Goal: Transaction & Acquisition: Purchase product/service

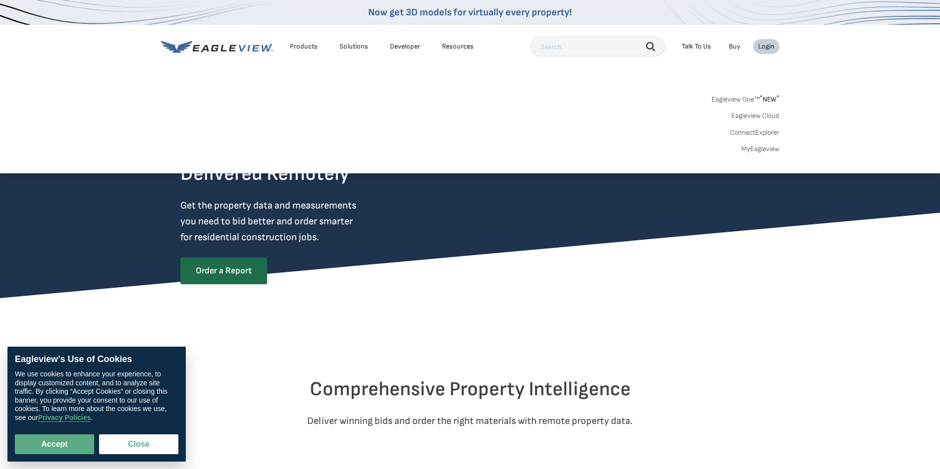
click at [749, 151] on link "MyEagleview" at bounding box center [760, 149] width 38 height 9
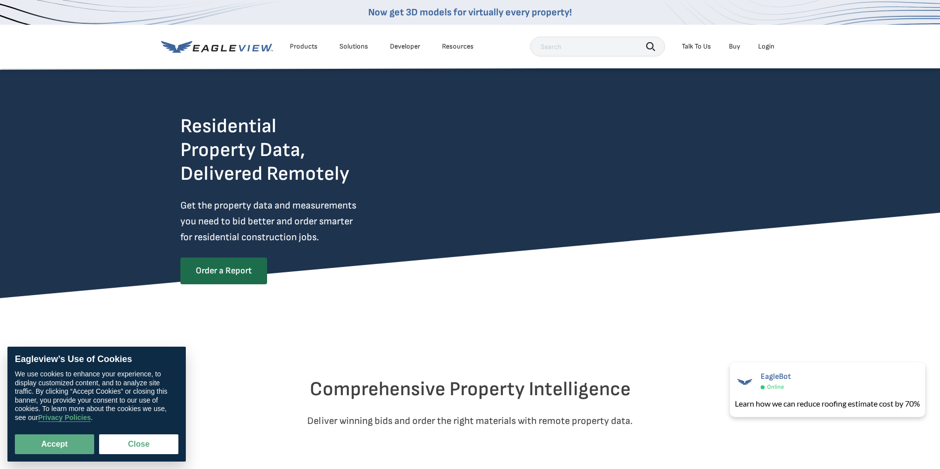
click at [141, 92] on div "Residential Property Data, Delivered Remotely Get the property data and measure…" at bounding box center [470, 194] width 940 height 209
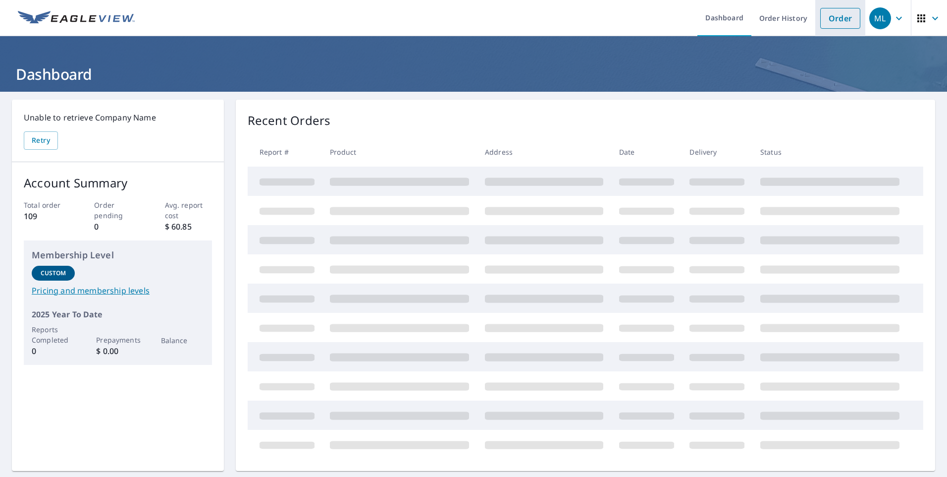
click at [837, 21] on link "Order" at bounding box center [840, 18] width 40 height 21
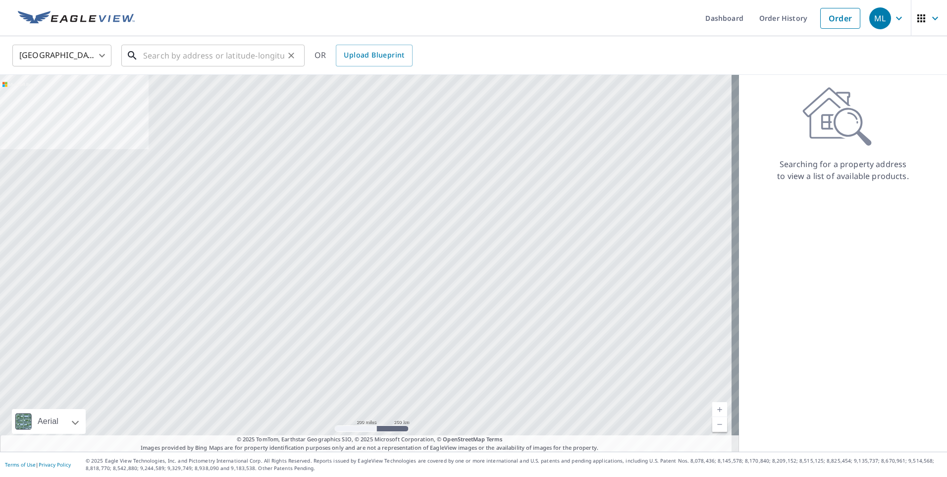
click at [164, 53] on input "text" at bounding box center [213, 56] width 141 height 28
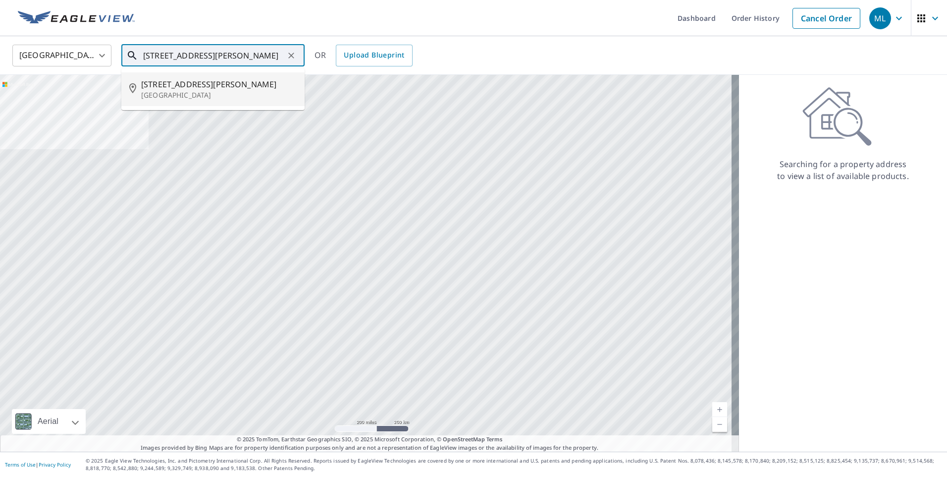
click at [161, 99] on p "[GEOGRAPHIC_DATA]" at bounding box center [219, 95] width 156 height 10
type input "[STREET_ADDRESS][PERSON_NAME]"
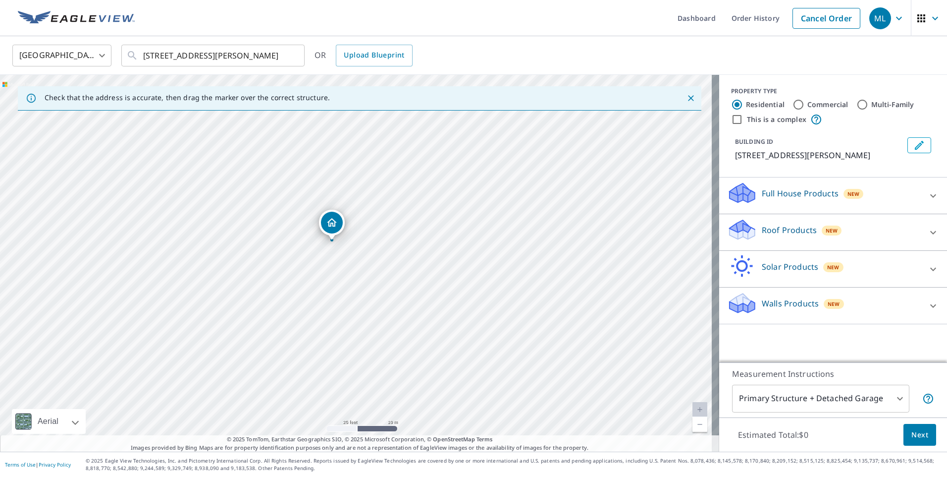
click at [826, 402] on body "ML ML Dashboard Order History Cancel Order ML [GEOGRAPHIC_DATA] [GEOGRAPHIC_DAT…" at bounding box center [473, 238] width 947 height 477
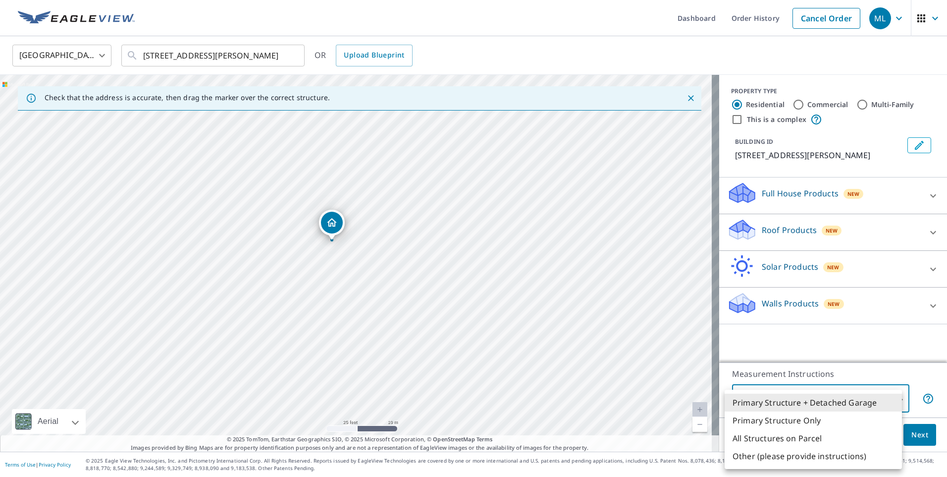
click at [783, 441] on li "All Structures on Parcel" at bounding box center [813, 438] width 177 height 18
type input "3"
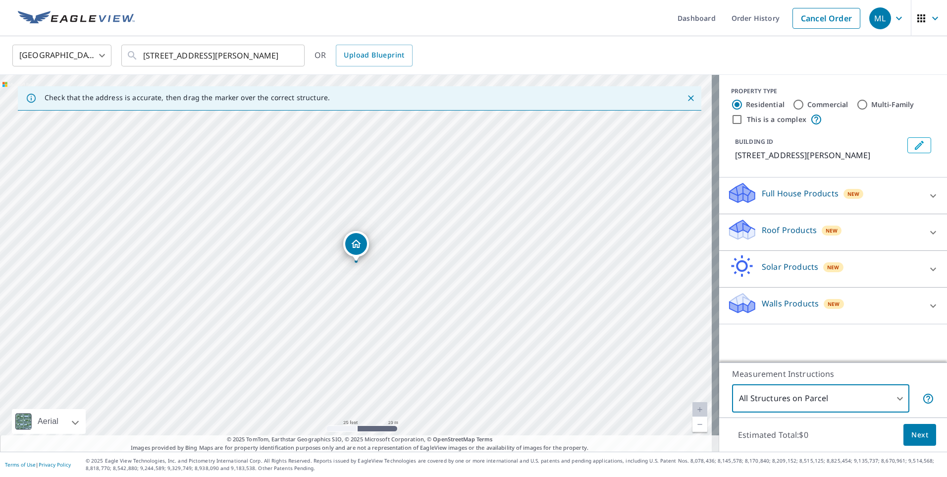
click at [800, 246] on div "Roof Products New" at bounding box center [824, 232] width 194 height 28
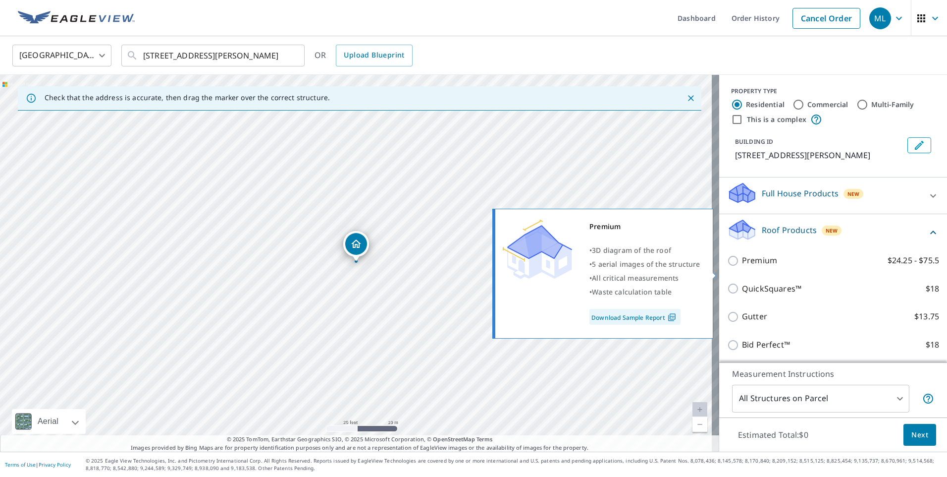
click at [727, 267] on input "Premium $24.25 - $75.5" at bounding box center [734, 261] width 15 height 12
checkbox input "true"
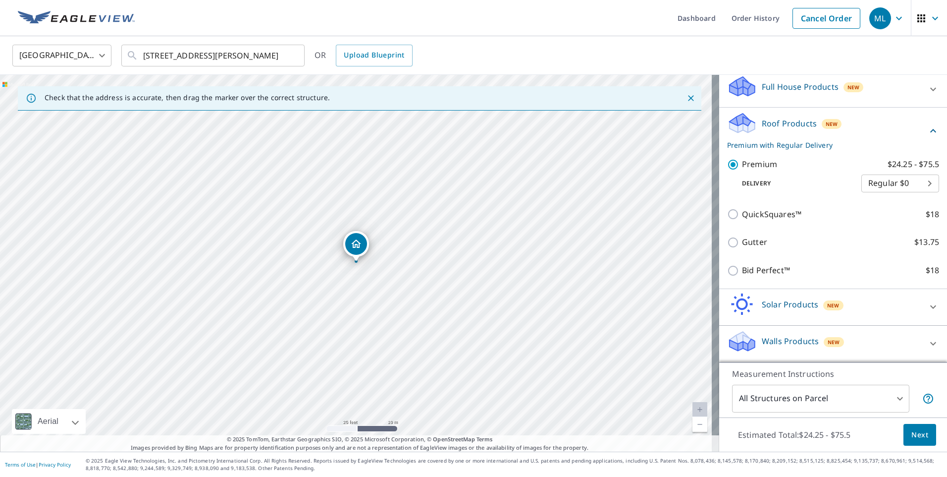
scroll to position [118, 0]
click at [912, 434] on span "Next" at bounding box center [920, 435] width 17 height 12
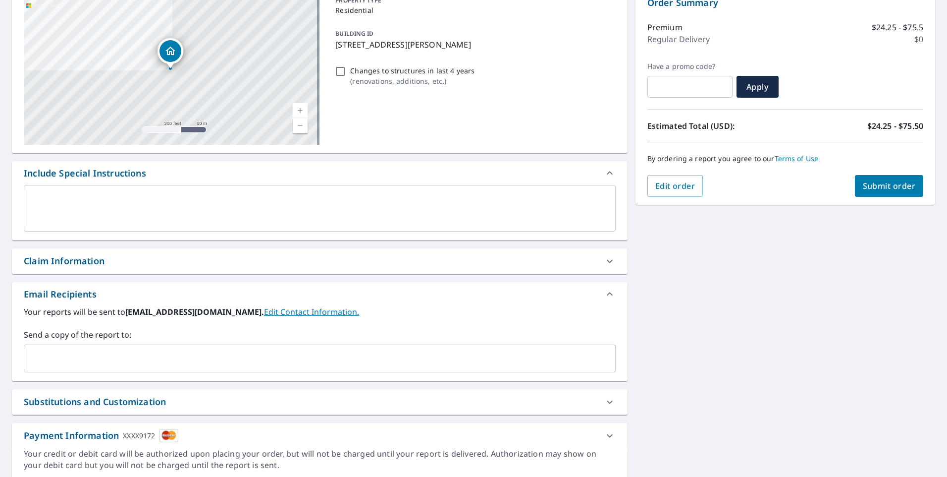
scroll to position [147, 0]
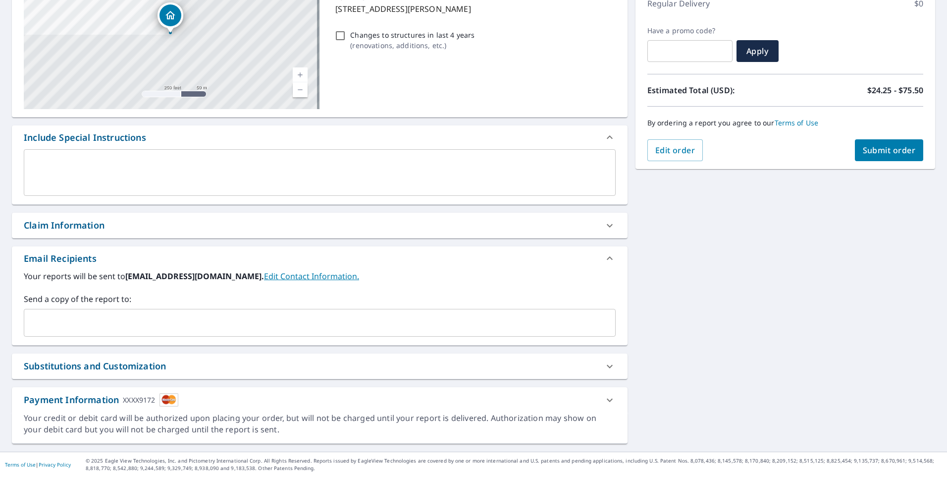
click at [864, 154] on span "Submit order" at bounding box center [889, 150] width 53 height 11
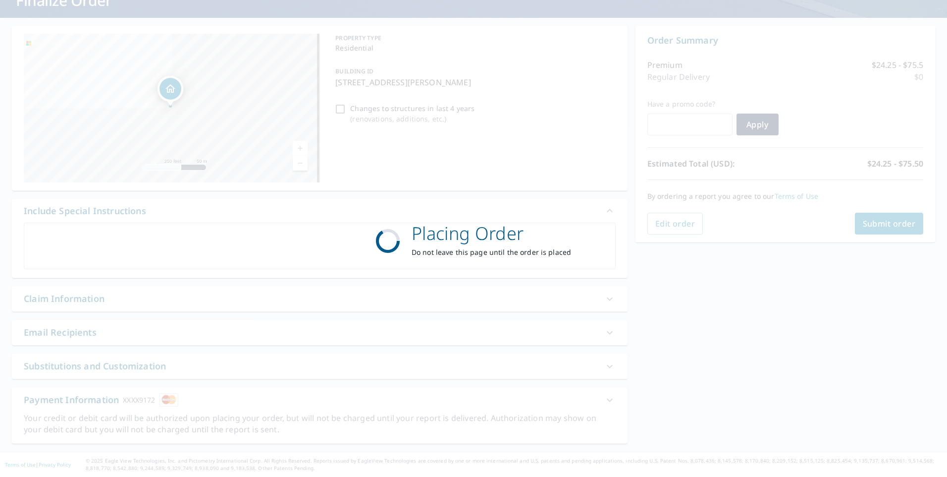
scroll to position [74, 0]
